Goal: Information Seeking & Learning: Learn about a topic

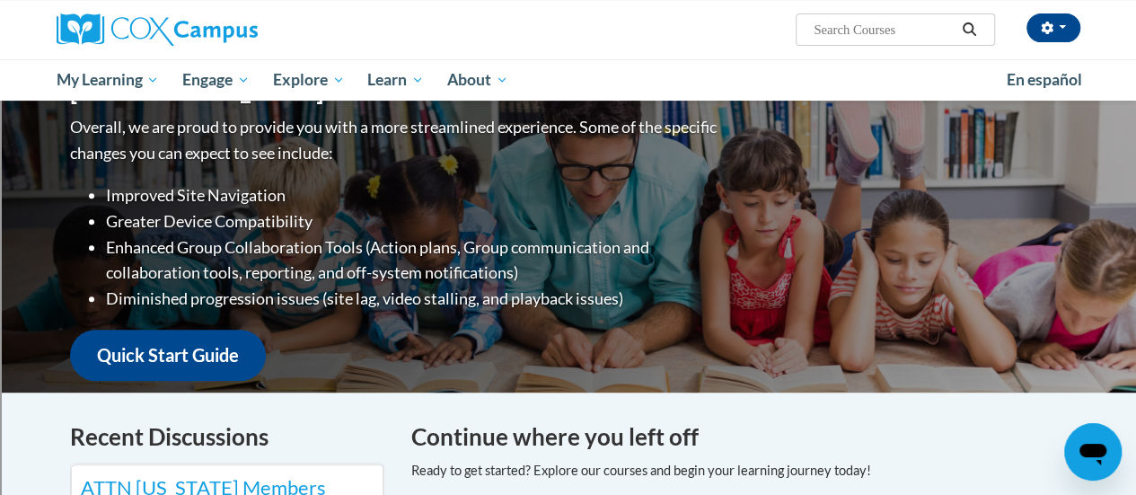
scroll to position [241, 0]
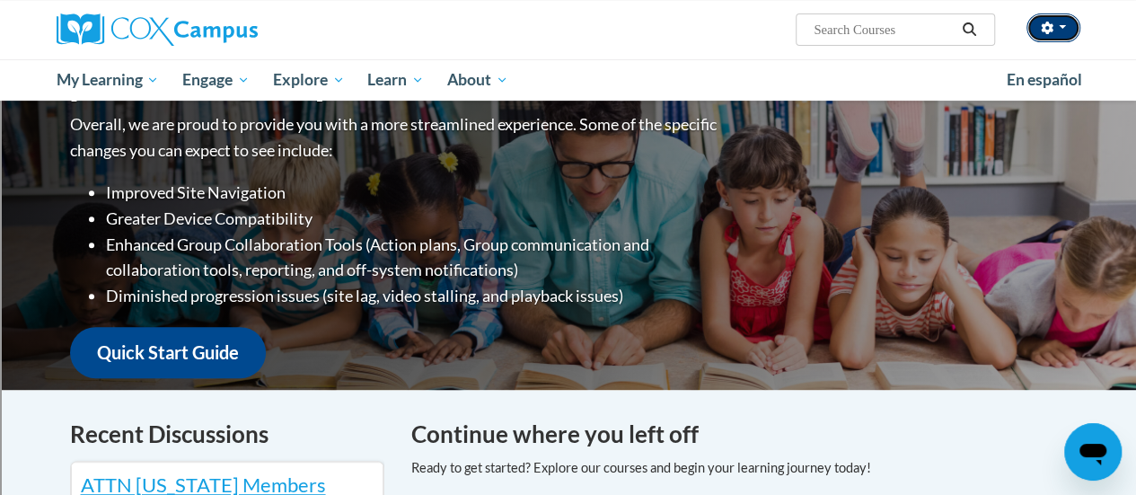
click at [1059, 34] on button "button" at bounding box center [1053, 27] width 54 height 29
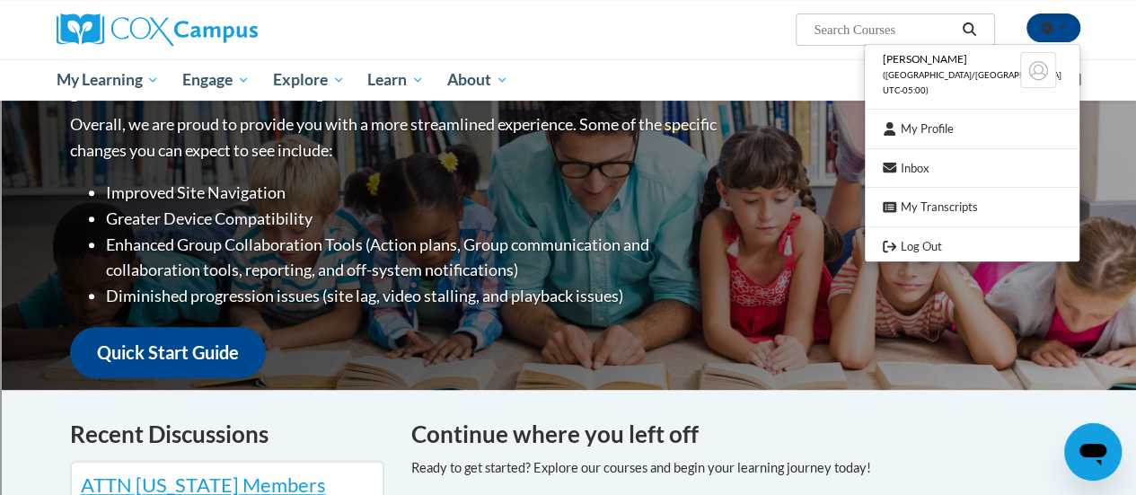
drag, startPoint x: 789, startPoint y: 274, endPoint x: 846, endPoint y: 392, distance: 131.3
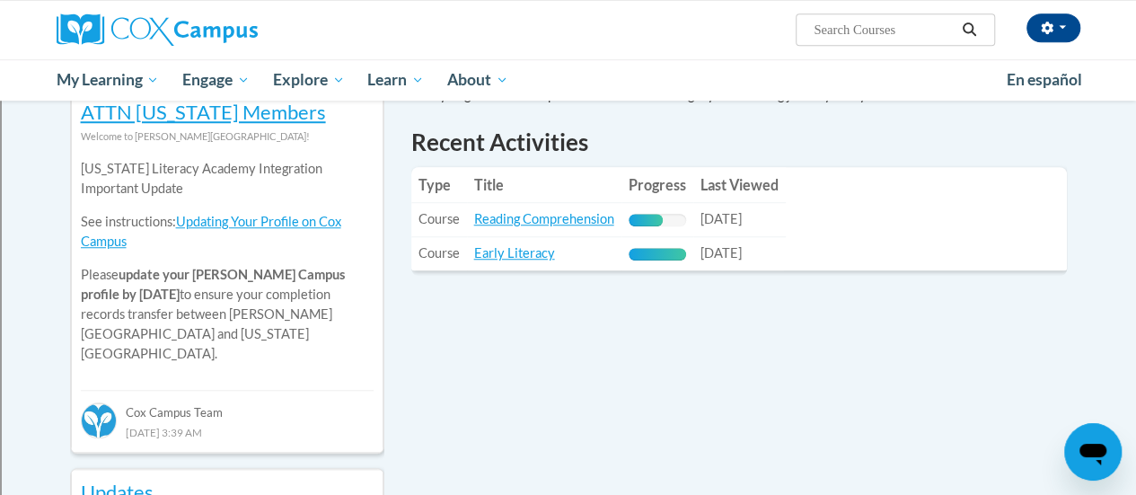
scroll to position [613, 0]
click at [530, 224] on link "Reading Comprehension" at bounding box center [544, 218] width 140 height 15
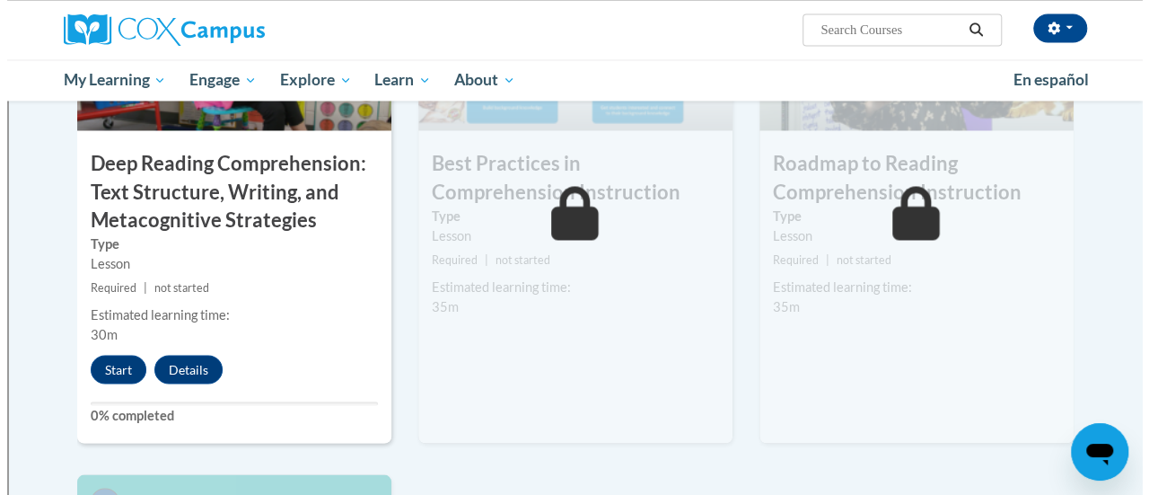
scroll to position [1511, 0]
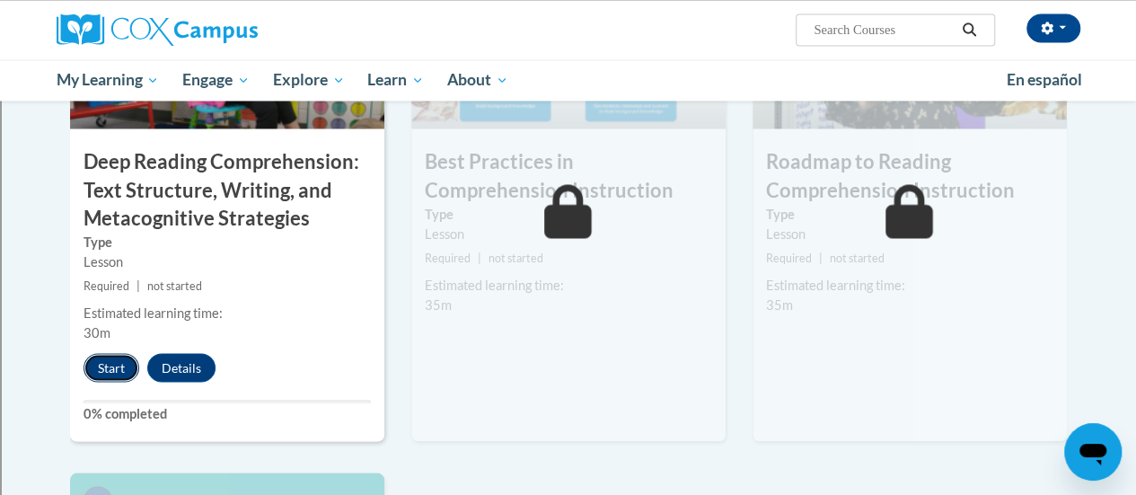
click at [118, 358] on button "Start" at bounding box center [112, 367] width 56 height 29
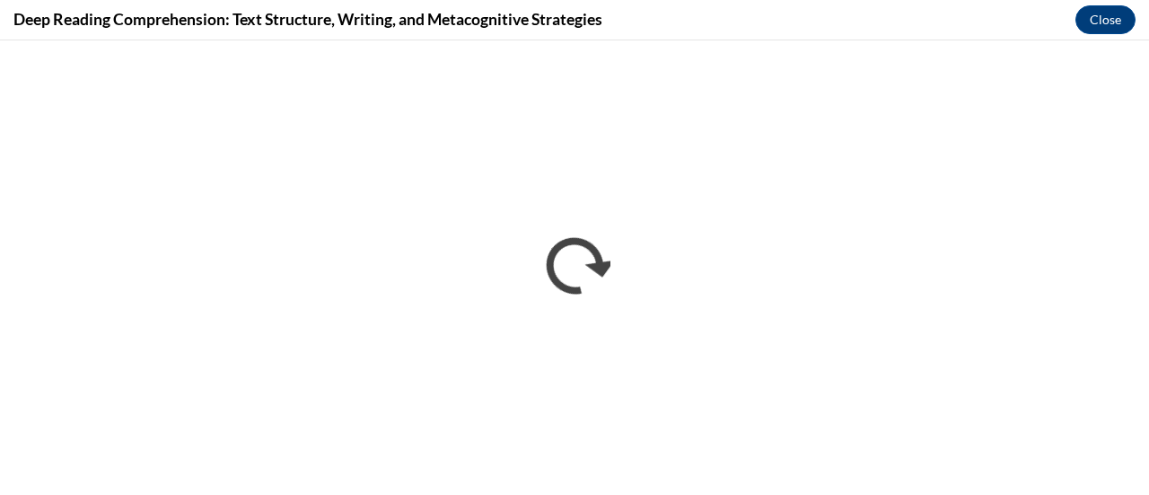
scroll to position [0, 0]
